Goal: Task Accomplishment & Management: Manage account settings

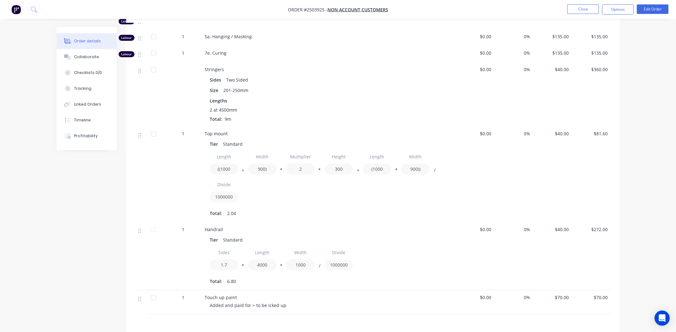
scroll to position [313, 0]
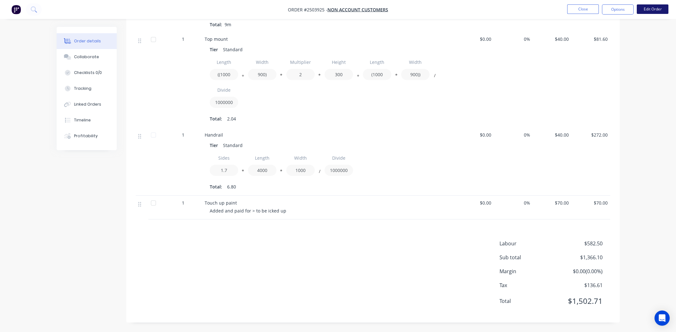
click at [652, 9] on button "Edit Order" at bounding box center [653, 8] width 32 height 9
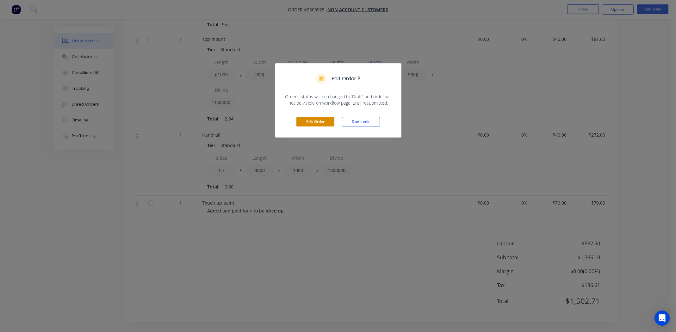
click at [322, 120] on button "Edit Order" at bounding box center [315, 121] width 38 height 9
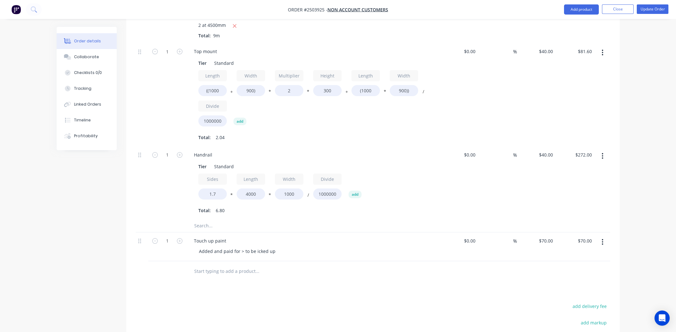
scroll to position [434, 0]
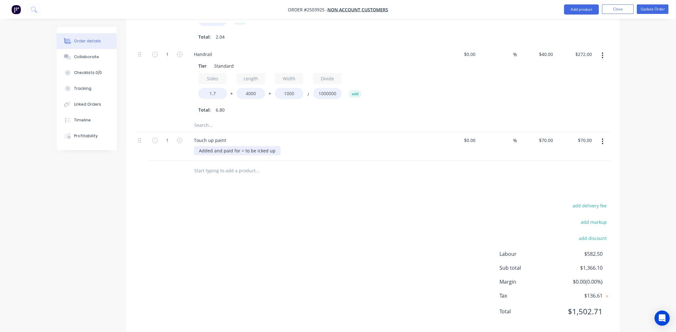
click at [256, 146] on div "Added and paid for > to be icked up" at bounding box center [237, 150] width 87 height 9
drag, startPoint x: 291, startPoint y: 214, endPoint x: 293, endPoint y: 207, distance: 6.9
click at [291, 214] on div "add delivery fee add markup add discount Labour $582.50 Sub total $1,366.10 Mar…" at bounding box center [373, 262] width 474 height 122
drag, startPoint x: 223, startPoint y: 140, endPoint x: 234, endPoint y: 140, distance: 11.1
click at [223, 146] on div "Added and paid for > to be picked up" at bounding box center [238, 150] width 89 height 9
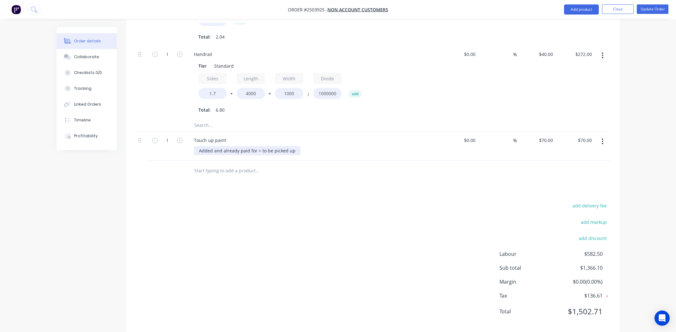
click at [292, 146] on div "Added and already paid for > to be picked up" at bounding box center [247, 150] width 107 height 9
drag, startPoint x: 339, startPoint y: 164, endPoint x: 385, endPoint y: 135, distance: 54.5
click at [339, 164] on div at bounding box center [284, 170] width 190 height 13
click at [647, 8] on button "Update Order" at bounding box center [653, 8] width 32 height 9
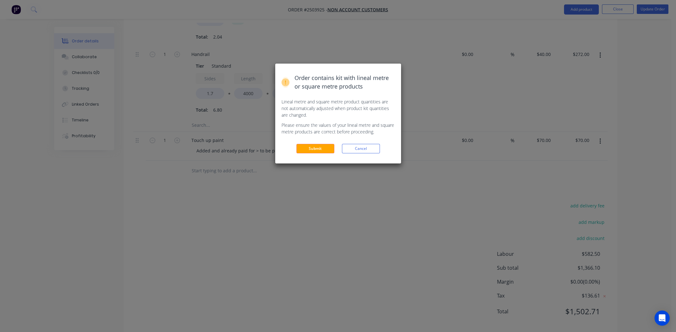
click at [308, 147] on button "Submit" at bounding box center [315, 148] width 38 height 9
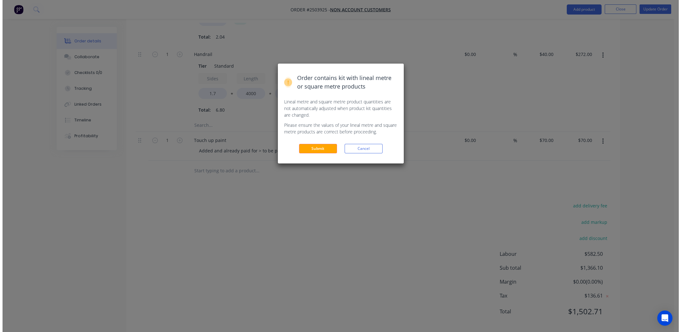
scroll to position [0, 0]
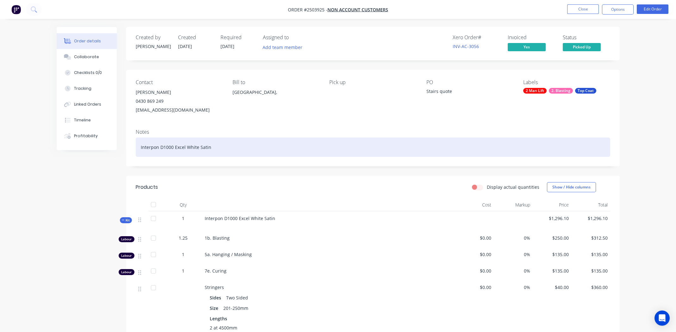
click at [244, 143] on div "Interpon D1000 Excel White Satin" at bounding box center [373, 147] width 474 height 19
click at [255, 149] on div "Interpon D1000 Excel White Satin" at bounding box center [373, 147] width 474 height 19
click at [235, 144] on div "Interpon D1000 Excel White Satin" at bounding box center [373, 147] width 474 height 19
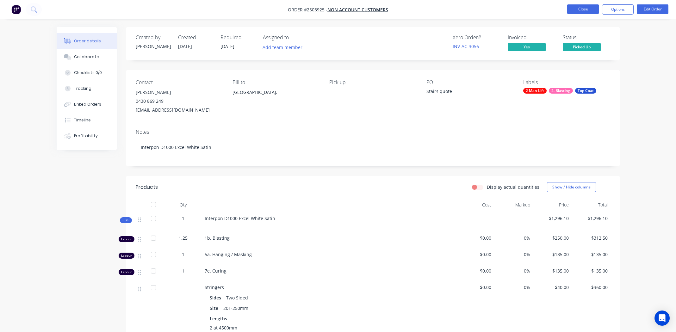
click at [575, 9] on button "Close" at bounding box center [583, 8] width 32 height 9
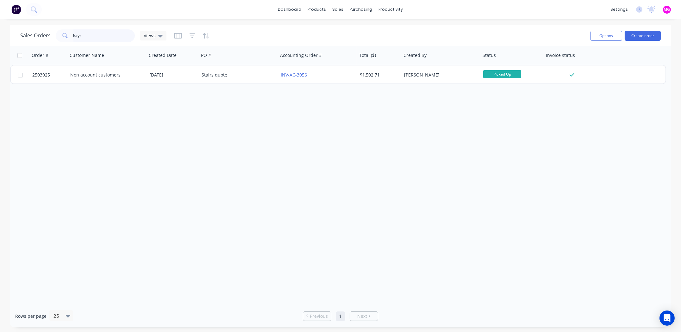
click at [98, 36] on input "bayt" at bounding box center [104, 35] width 62 height 13
